Goal: Task Accomplishment & Management: Complete application form

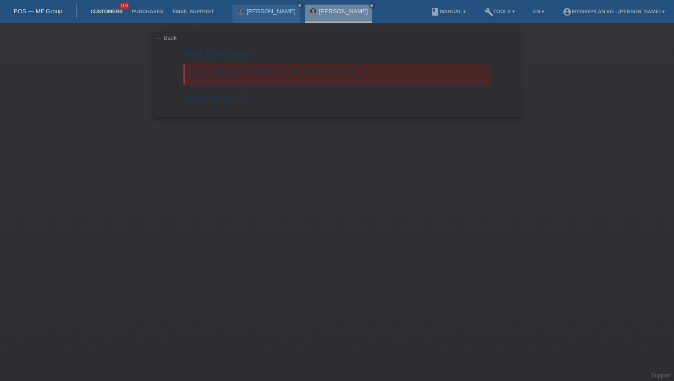
click at [113, 12] on link "Customers" at bounding box center [106, 12] width 41 height 6
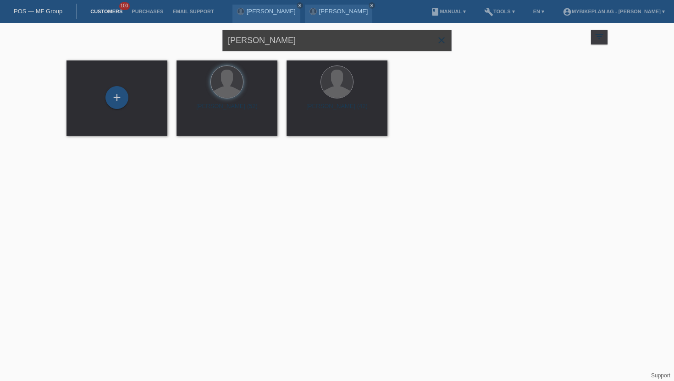
drag, startPoint x: 316, startPoint y: 45, endPoint x: 198, endPoint y: 35, distance: 119.2
click at [198, 35] on div "Piotr Baszen close filter_list view_module Show all customers star Show stared …" at bounding box center [337, 39] width 550 height 33
click at [105, 97] on div "+" at bounding box center [117, 98] width 86 height 24
click at [126, 99] on div "+" at bounding box center [117, 98] width 22 height 16
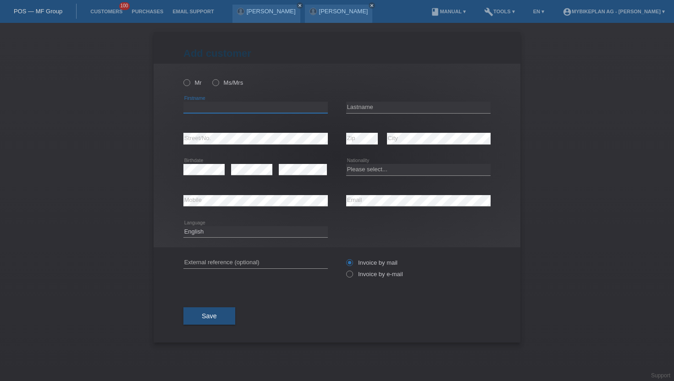
click at [217, 110] on input "text" at bounding box center [255, 107] width 144 height 11
type input "[PERSON_NAME]"
click at [365, 105] on input "text" at bounding box center [418, 107] width 144 height 11
click at [375, 109] on input "[PERSON_NAME]" at bounding box center [418, 107] width 144 height 11
type input "[PERSON_NAME]"
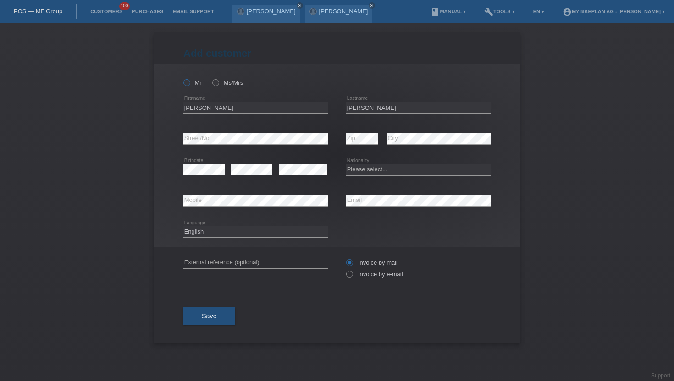
click at [182, 78] on icon at bounding box center [182, 78] width 0 height 0
click at [188, 84] on input "Mr" at bounding box center [186, 82] width 6 height 6
radio input "true"
click at [381, 166] on select "Please select... [GEOGRAPHIC_DATA] [GEOGRAPHIC_DATA] [GEOGRAPHIC_DATA] [GEOGRAP…" at bounding box center [418, 169] width 144 height 11
click at [345, 270] on icon at bounding box center [345, 270] width 0 height 0
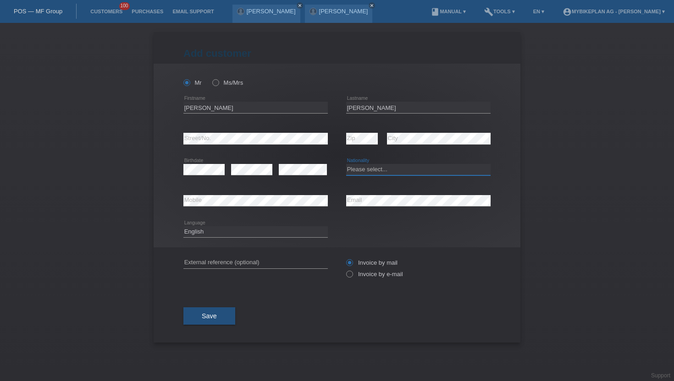
click at [379, 170] on select "Please select... [GEOGRAPHIC_DATA] [GEOGRAPHIC_DATA] [GEOGRAPHIC_DATA] [GEOGRAP…" at bounding box center [418, 169] width 144 height 11
click at [378, 163] on div "Please select... [GEOGRAPHIC_DATA] [GEOGRAPHIC_DATA] [GEOGRAPHIC_DATA] [GEOGRAP…" at bounding box center [418, 170] width 144 height 31
click at [376, 169] on select "Please select... [GEOGRAPHIC_DATA] [GEOGRAPHIC_DATA] [GEOGRAPHIC_DATA] [GEOGRAP…" at bounding box center [418, 169] width 144 height 11
select select "IT"
click at [346, 165] on select "Please select... [GEOGRAPHIC_DATA] [GEOGRAPHIC_DATA] [GEOGRAPHIC_DATA] [GEOGRAP…" at bounding box center [418, 169] width 144 height 11
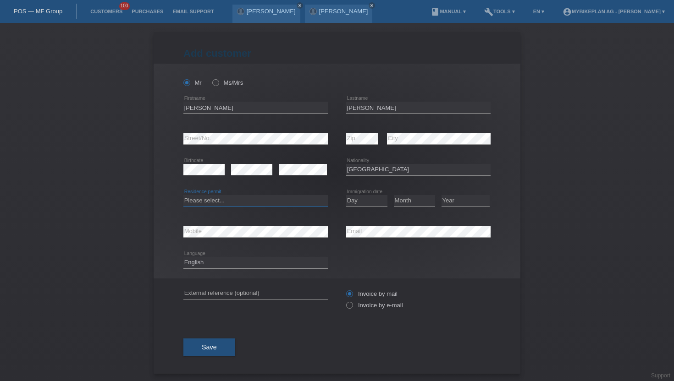
click at [238, 203] on select "Please select... C B B - Refugee status Other" at bounding box center [255, 200] width 144 height 11
select select "C"
click at [183, 195] on select "Please select... C B B - Refugee status Other" at bounding box center [255, 200] width 144 height 11
click at [370, 202] on select "Day 01 02 03 04 05 06 07 08 09 10 11" at bounding box center [366, 200] width 41 height 11
select select "10"
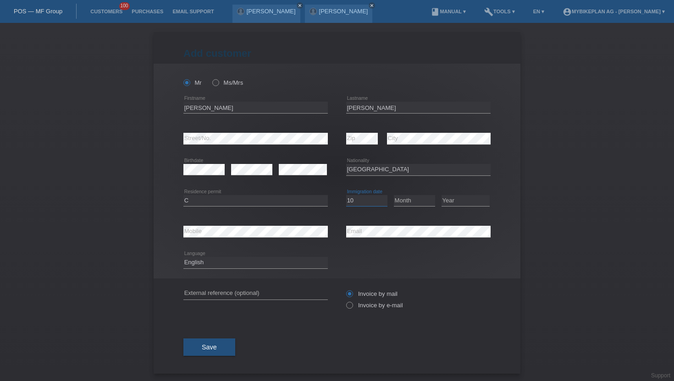
click at [346, 195] on select "Day 01 02 03 04 05 06 07 08 09 10 11" at bounding box center [366, 200] width 41 height 11
click at [409, 199] on select "Month 01 02 03 04 05 06 07 08 09 10 11" at bounding box center [414, 200] width 41 height 11
select select "01"
click at [394, 195] on select "Month 01 02 03 04 05 06 07 08 09 10 11" at bounding box center [414, 200] width 41 height 11
click at [448, 200] on select "Year [DATE] 2024 2023 2022 2021 2020 2019 2018 2017 2016 2015 2014 2013 2012 20…" at bounding box center [466, 200] width 48 height 11
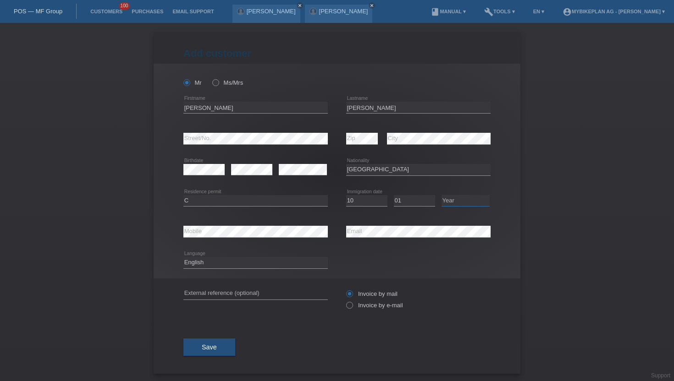
click at [461, 205] on select "Year [DATE] 2024 2023 2022 2021 2020 2019 2018 2017 2016 2015 2014 2013 2012 20…" at bounding box center [466, 200] width 48 height 11
select select "1975"
click at [442, 195] on select "Year [DATE] 2024 2023 2022 2021 2020 2019 2018 2017 2016 2015 2014 2013 2012 20…" at bounding box center [466, 200] width 48 height 11
click at [345, 301] on icon at bounding box center [345, 301] width 0 height 0
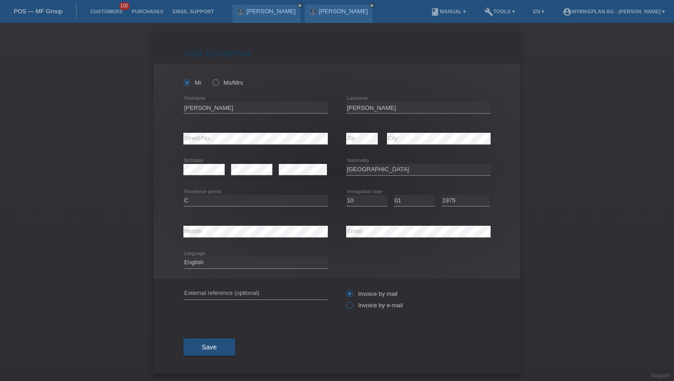
click at [349, 308] on input "Invoice by e-mail" at bounding box center [349, 307] width 6 height 11
radio input "true"
click at [252, 260] on select "Deutsch Français Italiano English" at bounding box center [255, 262] width 144 height 11
select select "de"
click at [183, 258] on select "Deutsch Français Italiano English" at bounding box center [255, 262] width 144 height 11
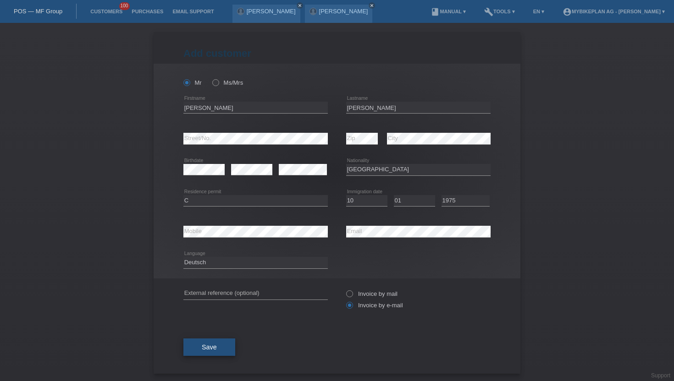
click at [207, 354] on button "Save" at bounding box center [209, 347] width 52 height 17
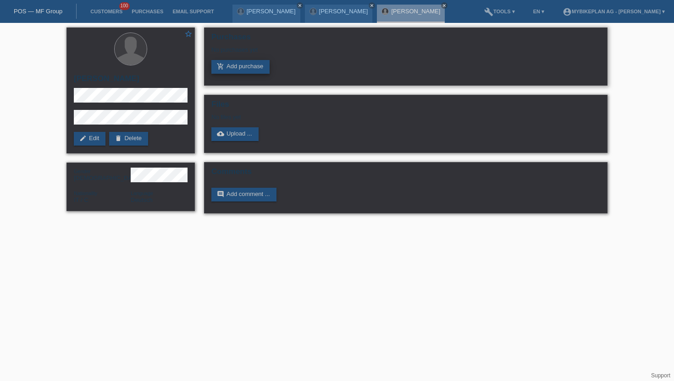
click at [221, 76] on div "Purchases No purchases yet add_shopping_cart Add purchase" at bounding box center [406, 57] width 404 height 58
click at [224, 72] on link "add_shopping_cart Add purchase" at bounding box center [240, 67] width 58 height 14
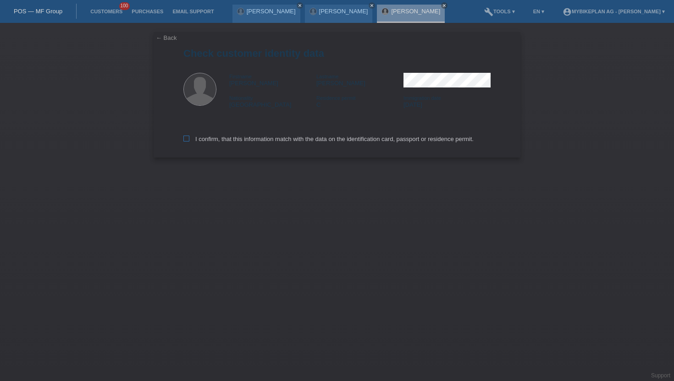
click at [191, 138] on label "I confirm, that this information match with the data on the identification card…" at bounding box center [328, 139] width 290 height 7
click at [189, 138] on input "I confirm, that this information match with the data on the identification card…" at bounding box center [186, 139] width 6 height 6
checkbox input "true"
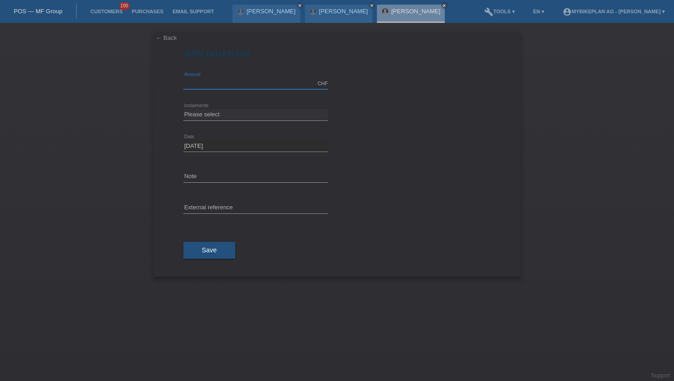
click at [238, 87] on input "text" at bounding box center [255, 83] width 144 height 11
type input "15000.00"
click at [238, 111] on select "Please select 6 instalments 12 instalments 18 instalments 24 instalments 36 ins…" at bounding box center [255, 114] width 144 height 11
select select "488"
click at [183, 109] on select "Please select 6 instalments 12 instalments 18 instalments 24 instalments 36 ins…" at bounding box center [255, 114] width 144 height 11
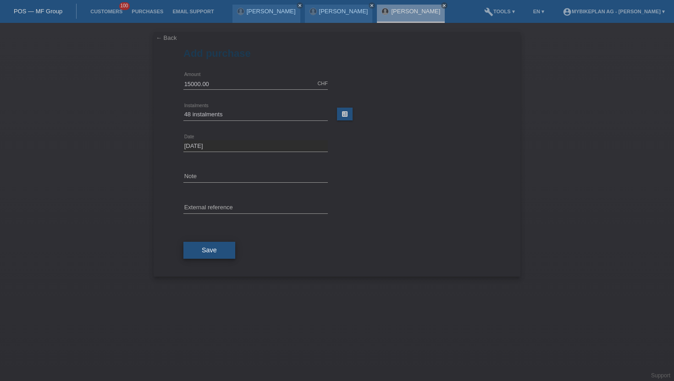
click at [203, 248] on span "Save" at bounding box center [209, 250] width 15 height 7
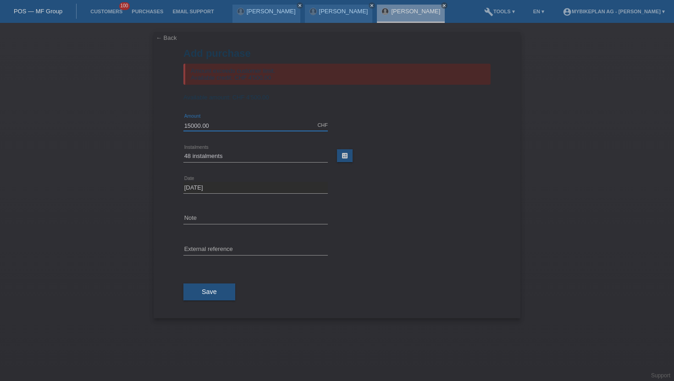
drag, startPoint x: 216, startPoint y: 123, endPoint x: 160, endPoint y: 123, distance: 55.5
click at [160, 123] on div "← Back Add purchase Amount exceeds customer limit. Available credit: CHF 4'500.…" at bounding box center [337, 175] width 367 height 287
drag, startPoint x: 244, startPoint y: 131, endPoint x: 42, endPoint y: 131, distance: 202.7
click at [42, 131] on div "← Back Add purchase Amount exceeds customer limit. Available credit: CHF 4'500.…" at bounding box center [337, 202] width 674 height 359
type input "1"
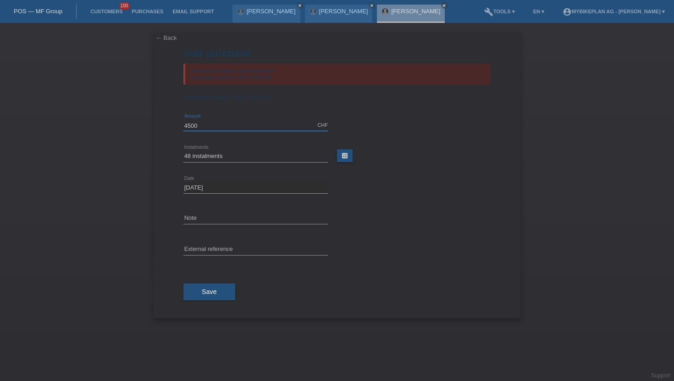
type input "4500.00"
click at [227, 128] on input "4500.00" at bounding box center [255, 125] width 144 height 11
